Goal: Download file/media

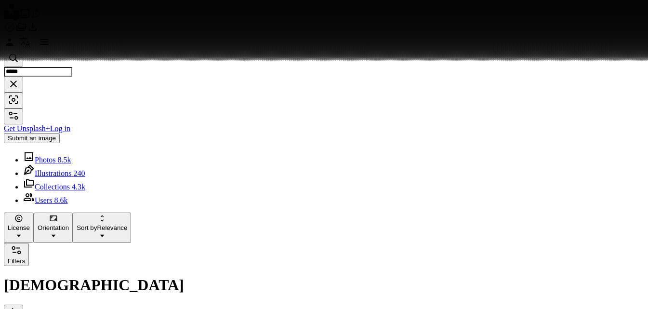
scroll to position [6749, 0]
